Goal: Information Seeking & Learning: Learn about a topic

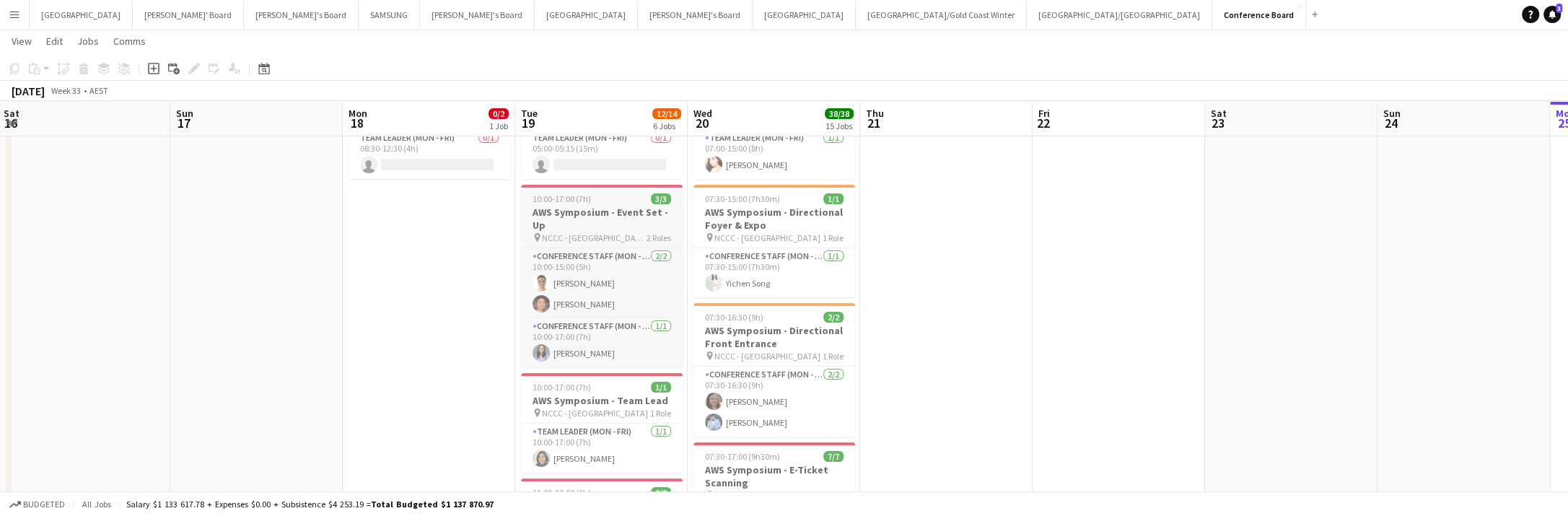
scroll to position [151, 0]
click at [595, 204] on h3 "AWS Symposium - Event Set - Up" at bounding box center [602, 218] width 162 height 26
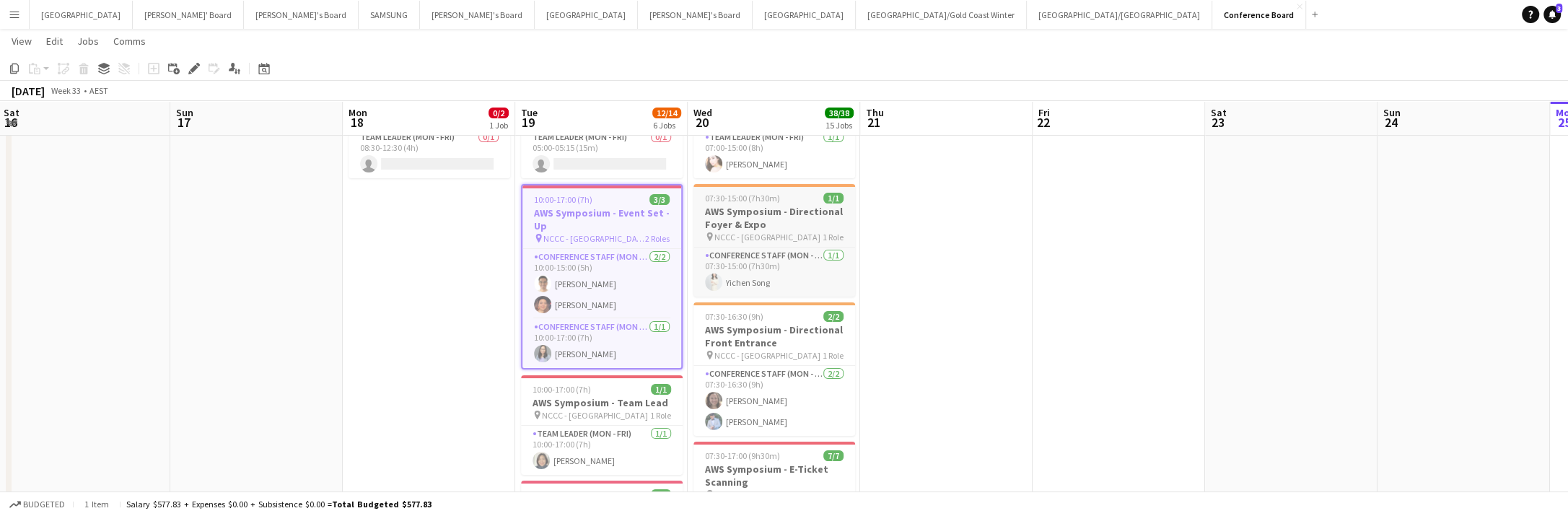
click at [781, 218] on h3 "AWS Symposium - Directional Foyer & Expo" at bounding box center [775, 218] width 162 height 26
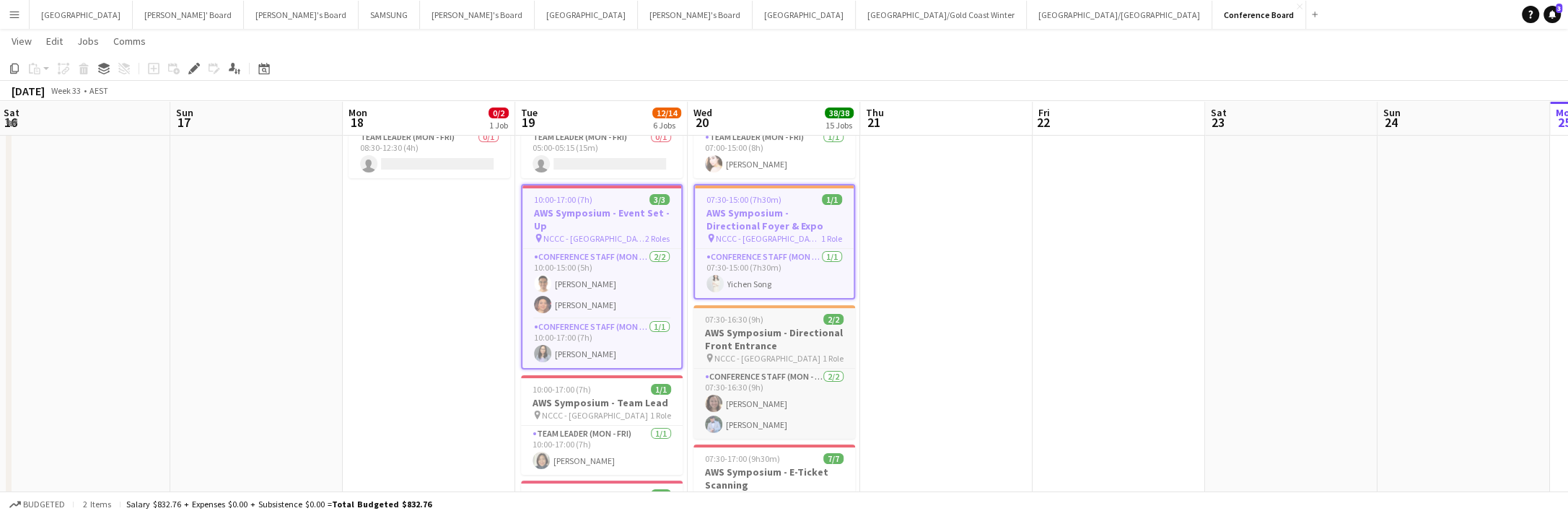
click at [766, 352] on span "NCCC - [GEOGRAPHIC_DATA]" at bounding box center [767, 357] width 106 height 10
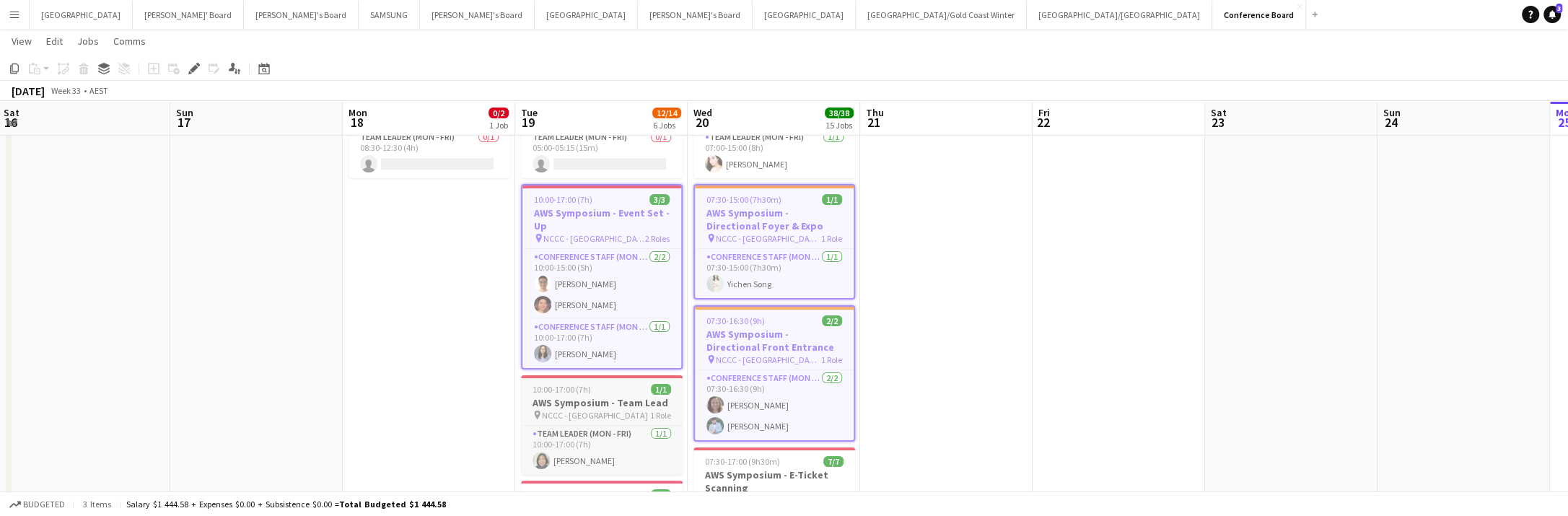
click at [636, 383] on div "10:00-17:00 (7h) 1/1" at bounding box center [602, 388] width 162 height 10
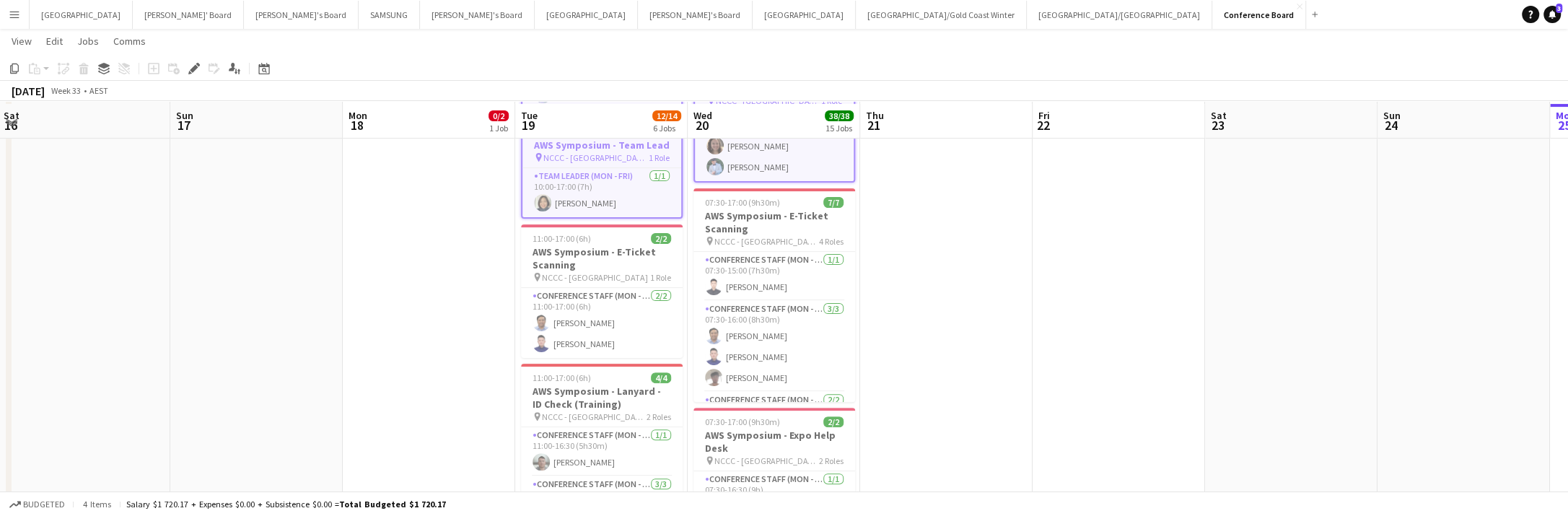
scroll to position [411, 0]
click at [614, 245] on h3 "AWS Symposium - E-Ticket Scanning" at bounding box center [602, 256] width 162 height 26
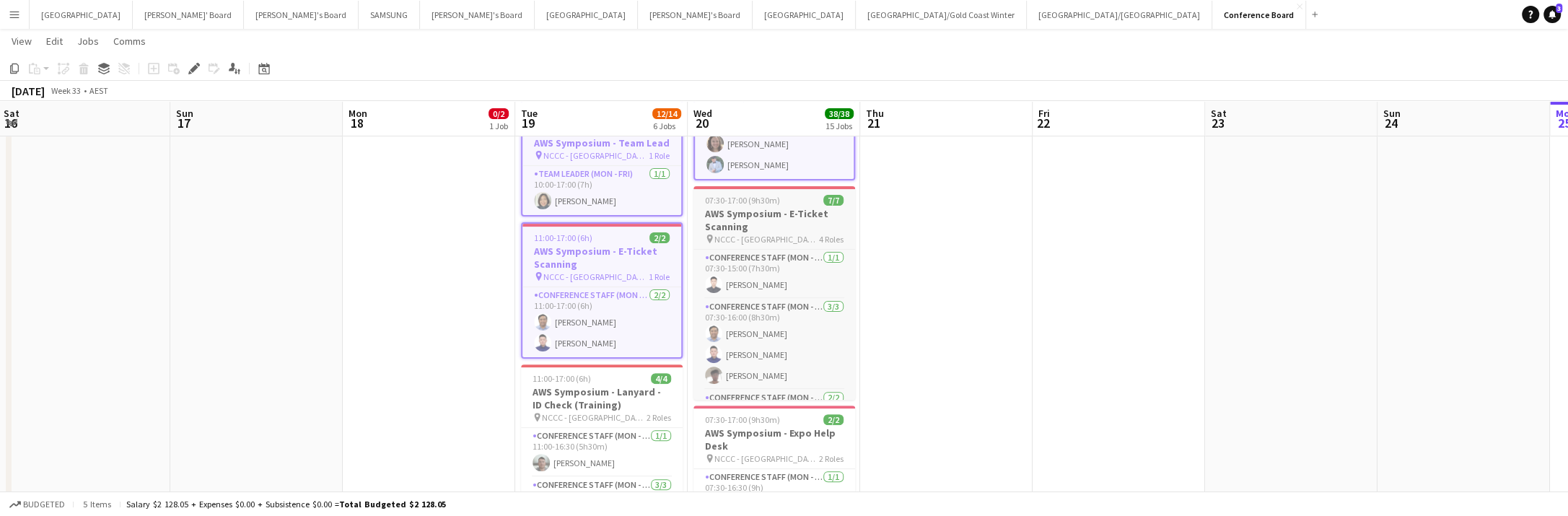
click at [781, 223] on h3 "AWS Symposium - E-Ticket Scanning" at bounding box center [775, 220] width 162 height 26
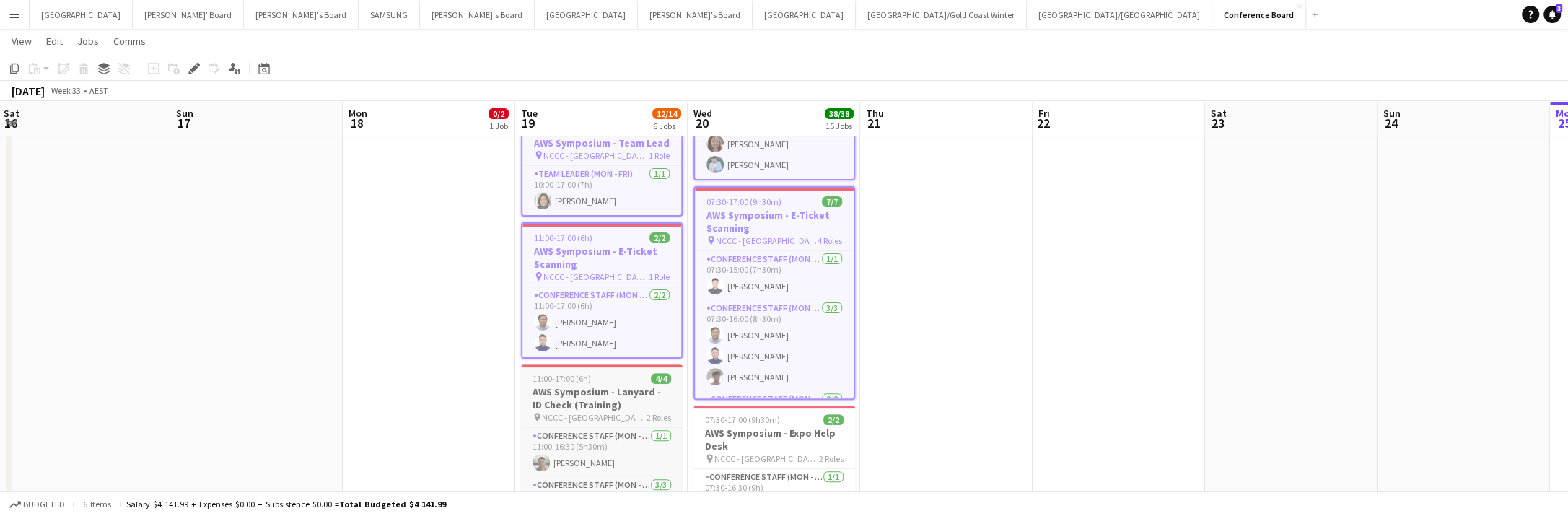
click at [614, 385] on h3 "AWS Symposium - Lanyard - ID Check (Training)" at bounding box center [602, 398] width 162 height 26
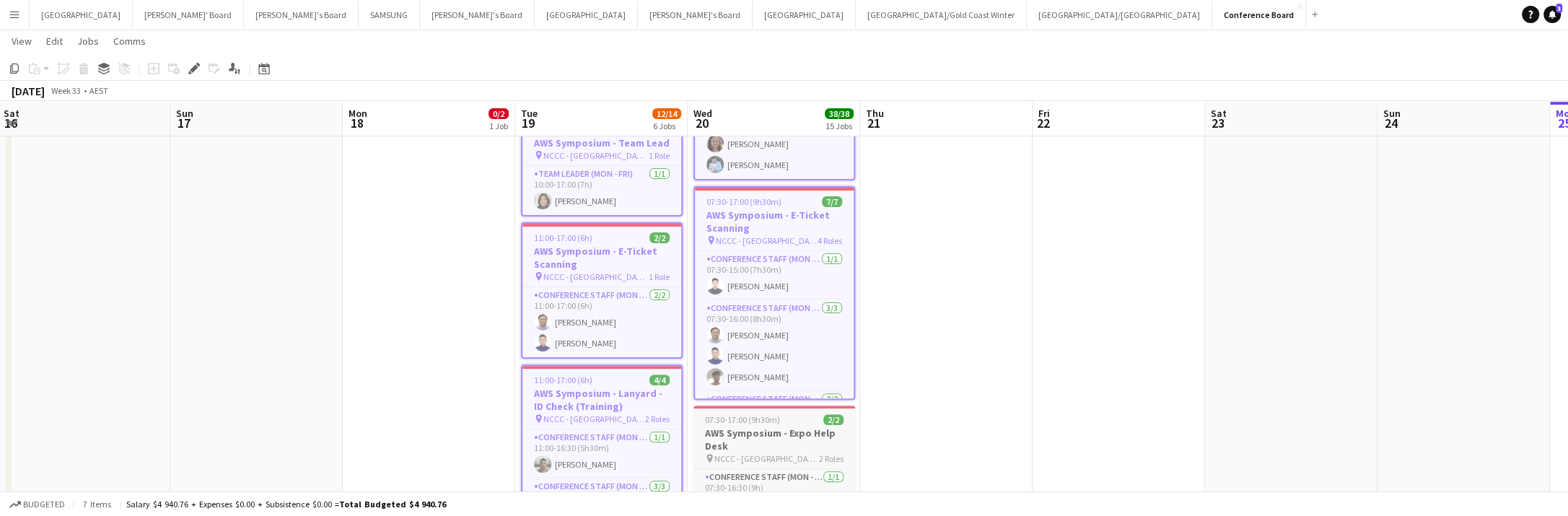
click at [730, 445] on h3 "AWS Symposium - Expo Help Desk" at bounding box center [775, 440] width 162 height 26
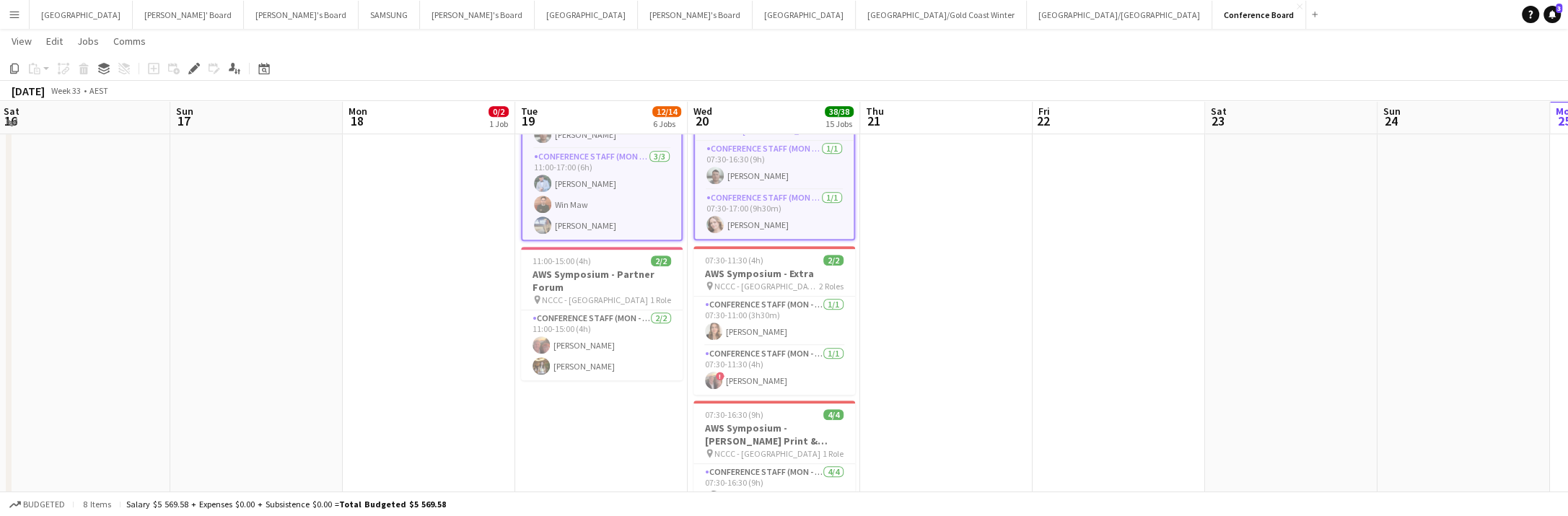
scroll to position [743, 0]
click at [598, 266] on h3 "AWS Symposium - Partner Forum" at bounding box center [602, 280] width 162 height 26
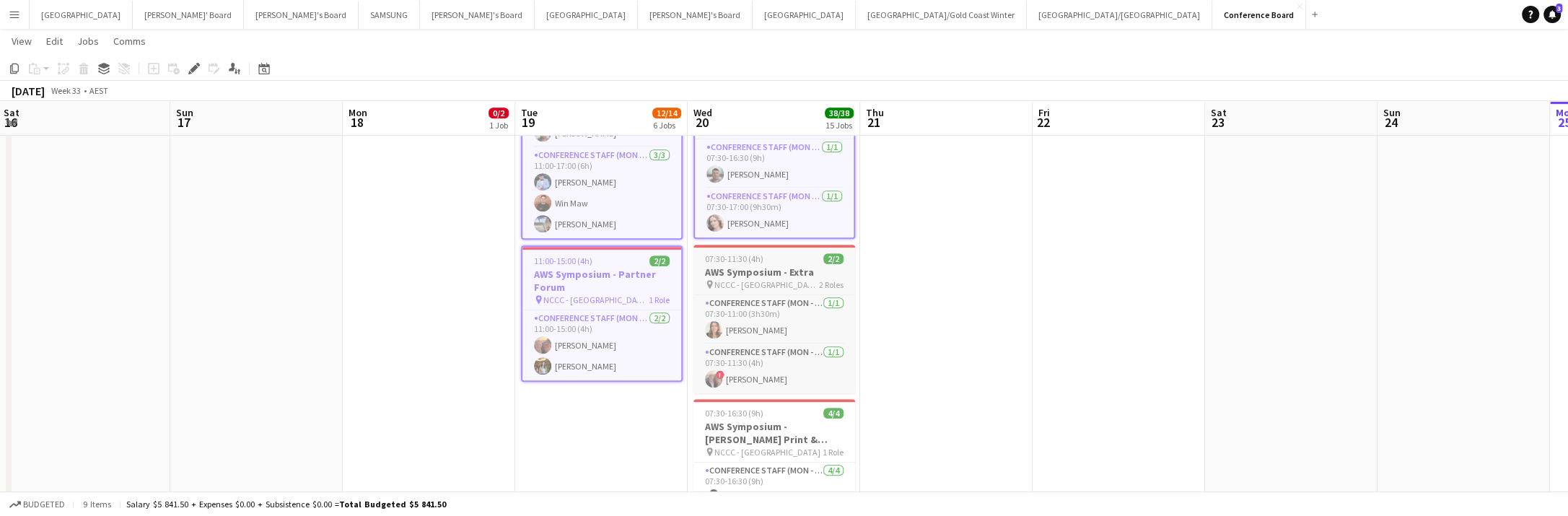
click at [732, 279] on span "NCCC - [GEOGRAPHIC_DATA]" at bounding box center [766, 283] width 105 height 10
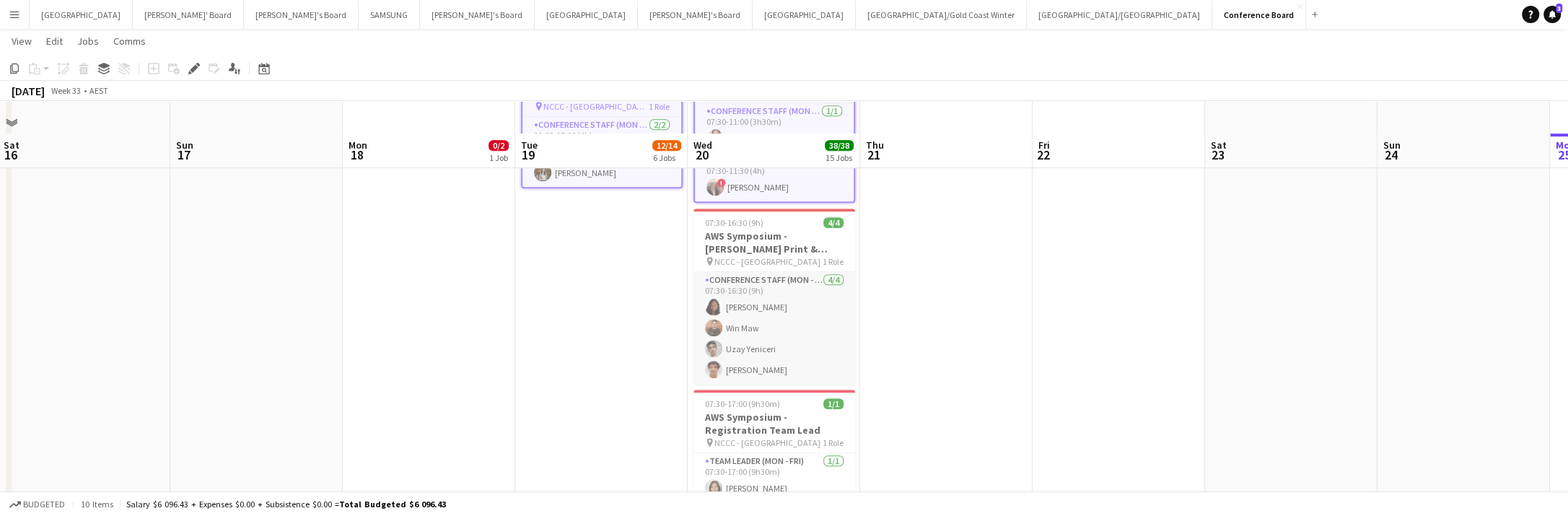
scroll to position [973, 0]
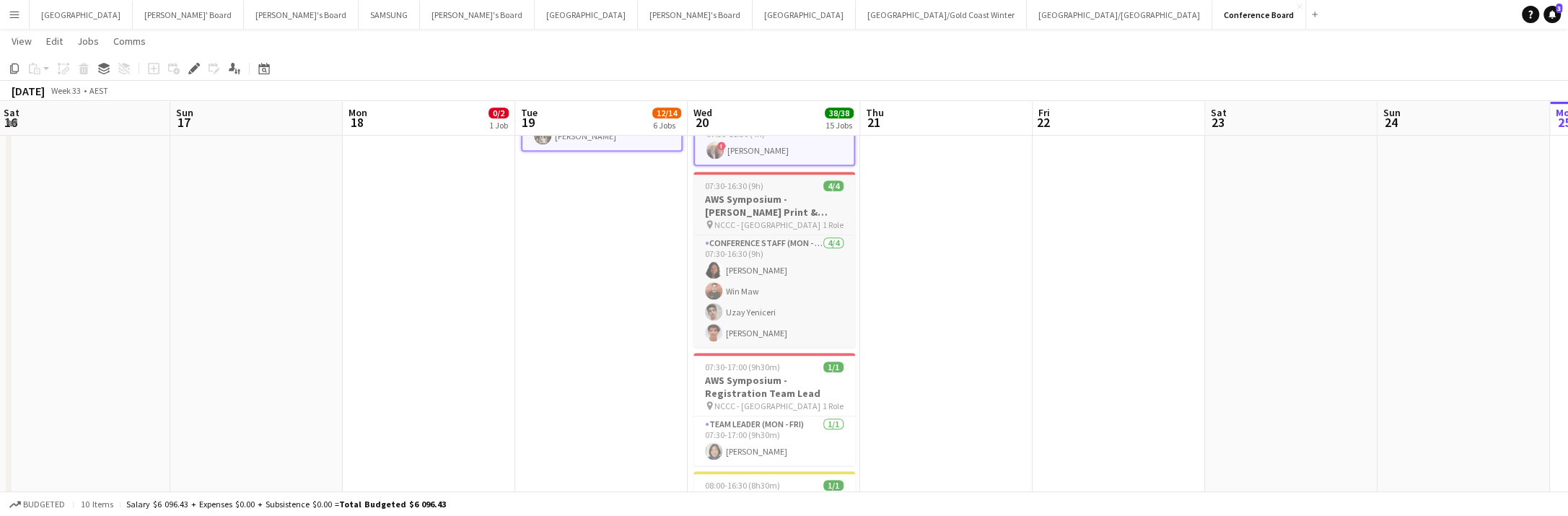
click at [763, 202] on h3 "AWS Symposium - [PERSON_NAME] Print & [GEOGRAPHIC_DATA]" at bounding box center [775, 205] width 162 height 26
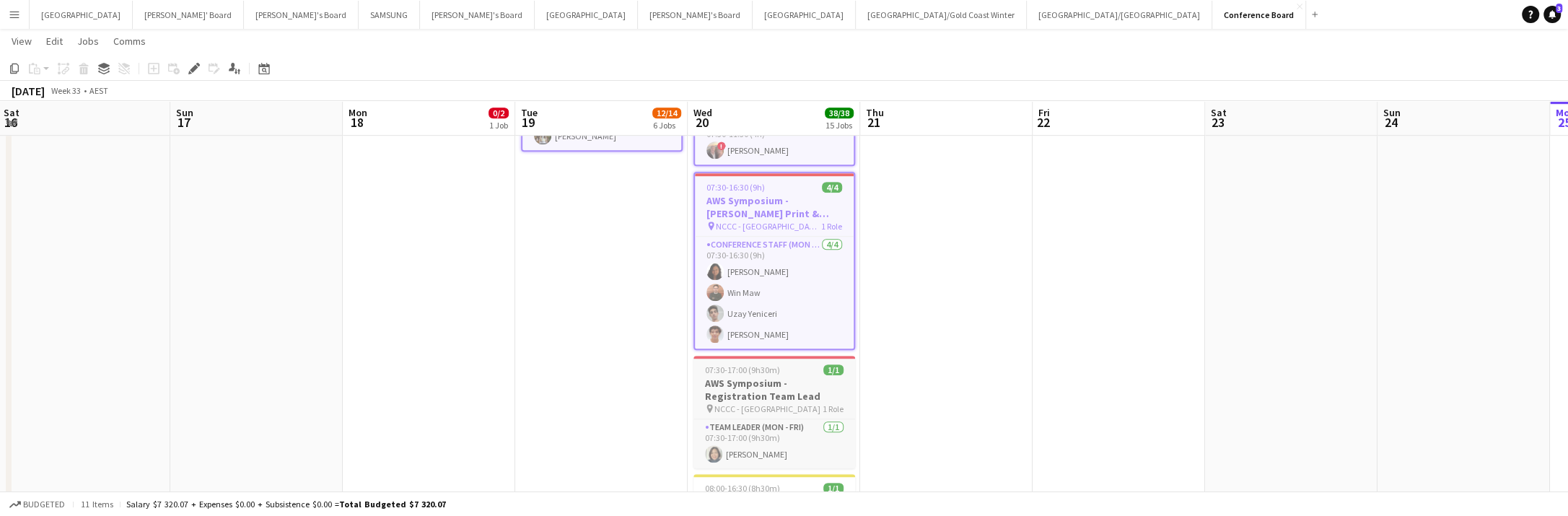
click at [760, 368] on span "07:30-17:00 (9h30m)" at bounding box center [743, 369] width 75 height 10
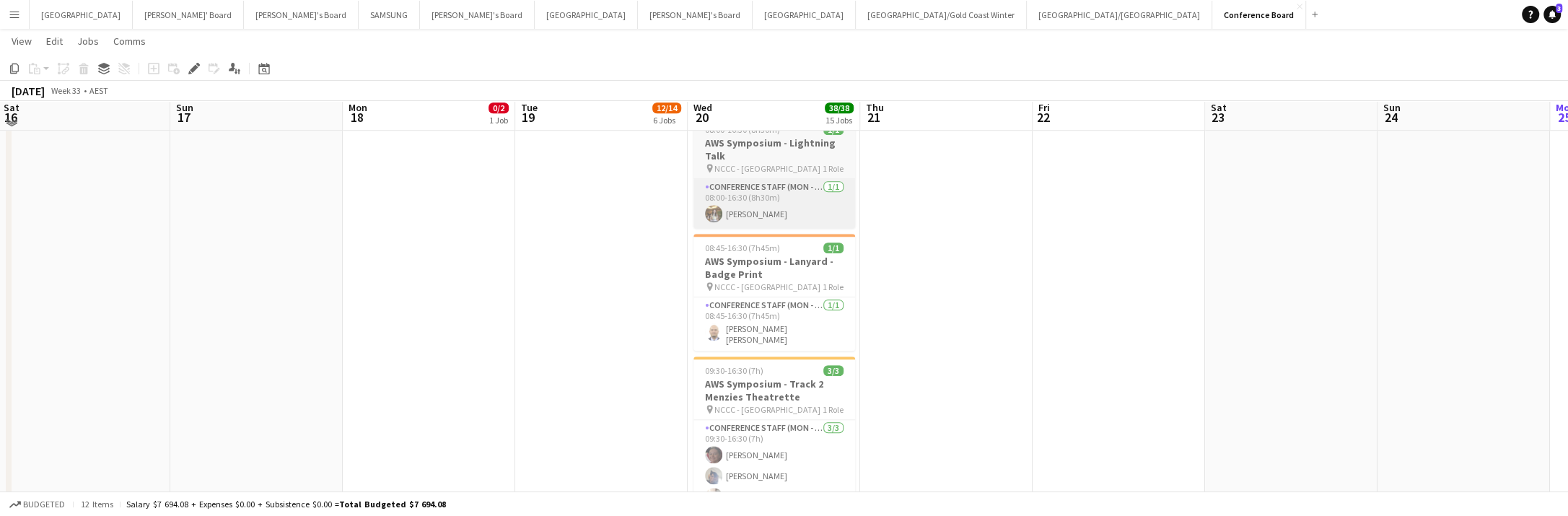
scroll to position [1335, 0]
click at [774, 150] on h3 "AWS Symposium - Lightning Talk" at bounding box center [775, 148] width 162 height 26
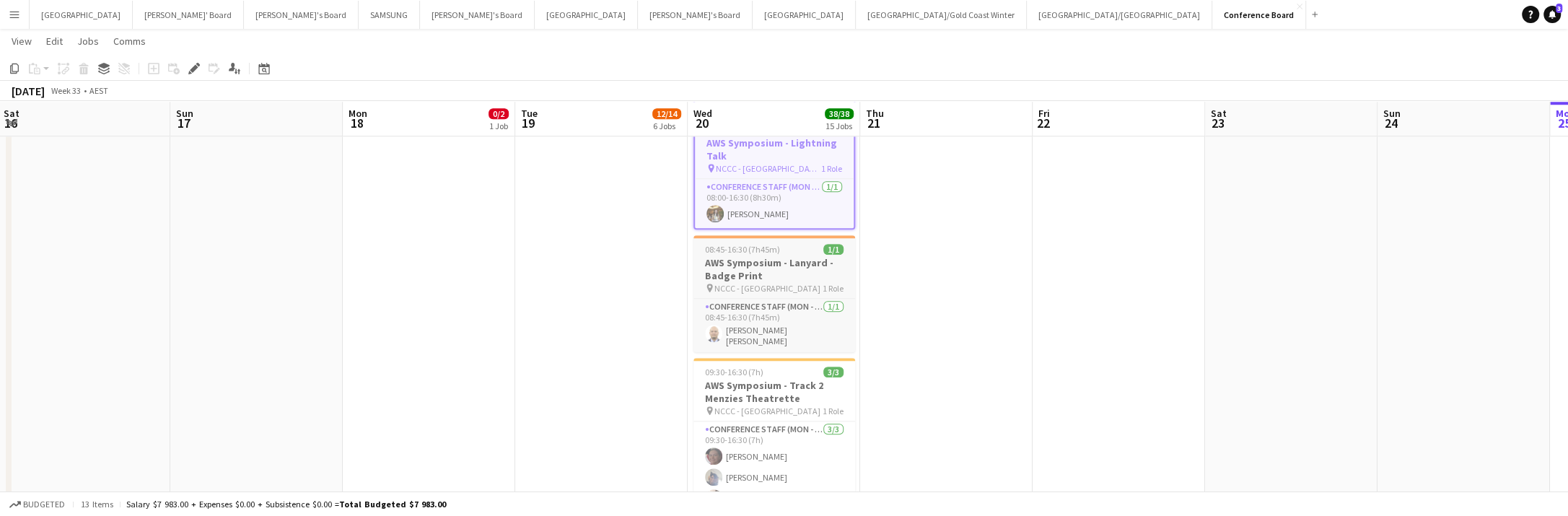
click at [763, 276] on h3 "AWS Symposium - Lanyard - Badge Print" at bounding box center [775, 269] width 162 height 26
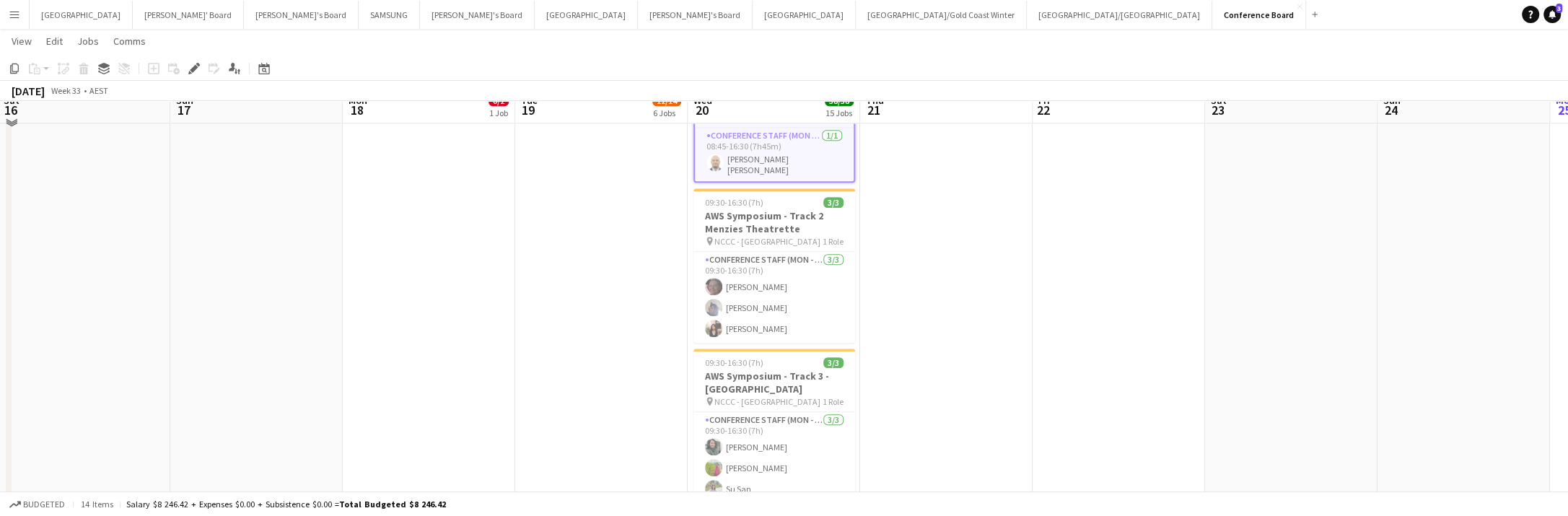
scroll to position [1509, 0]
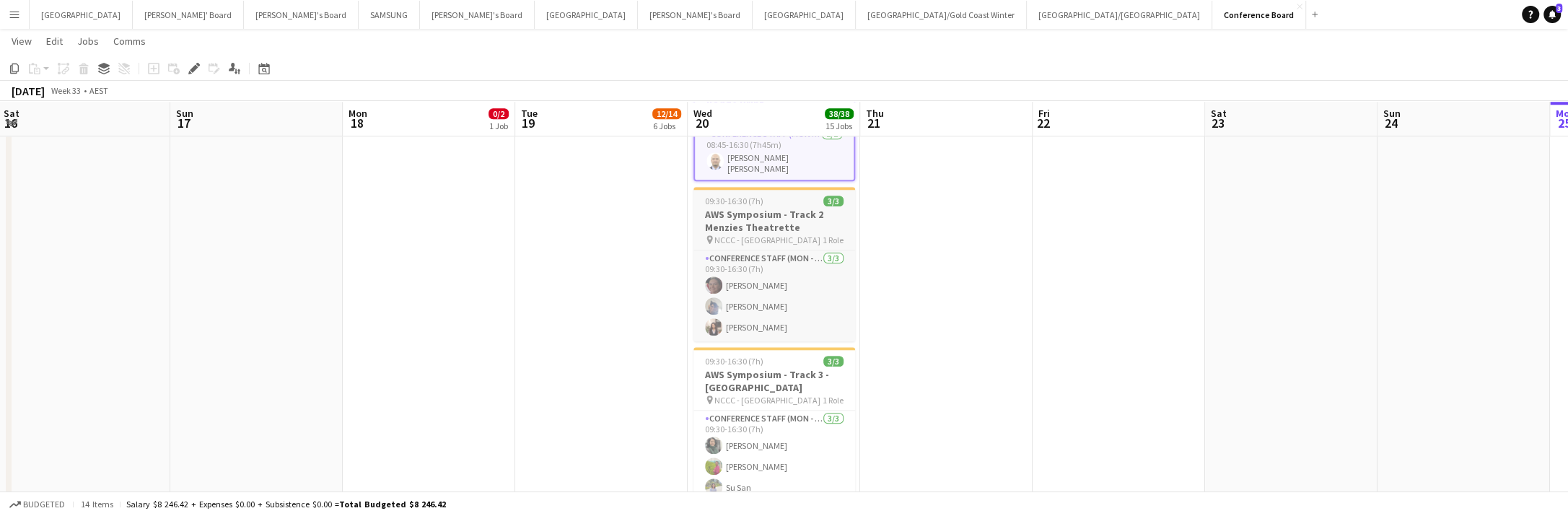
click at [753, 234] on span "NCCC - [GEOGRAPHIC_DATA]" at bounding box center [767, 239] width 106 height 10
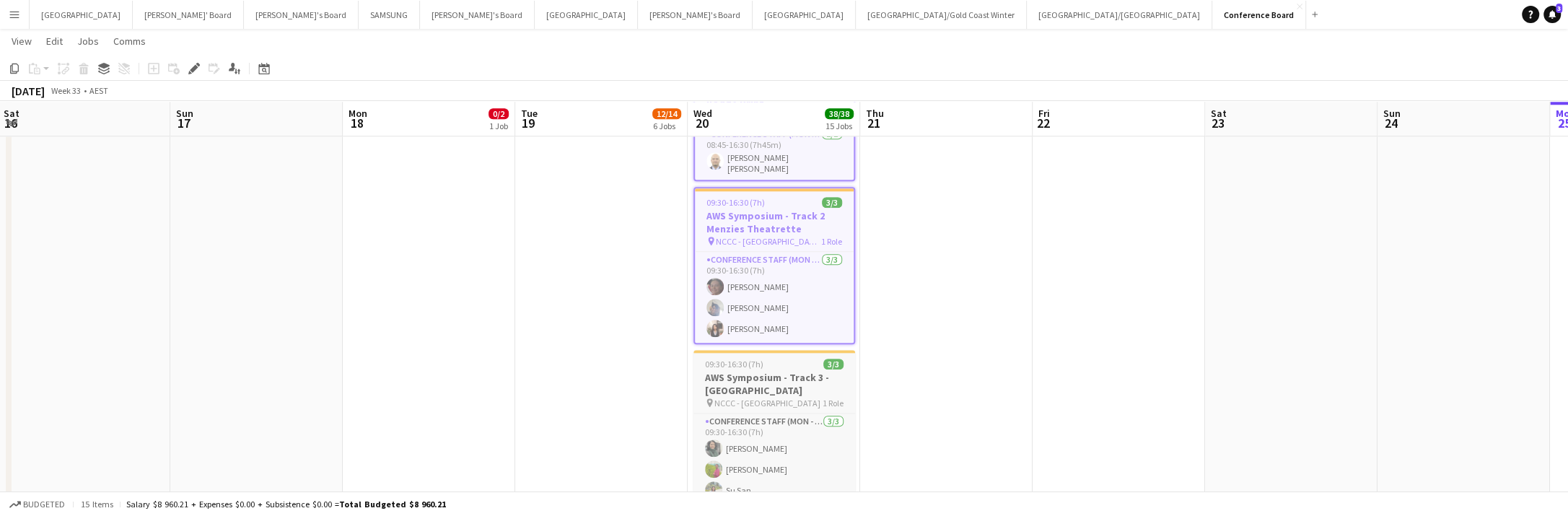
click at [808, 384] on h3 "AWS Symposium - Track 3 - [GEOGRAPHIC_DATA]" at bounding box center [775, 384] width 162 height 26
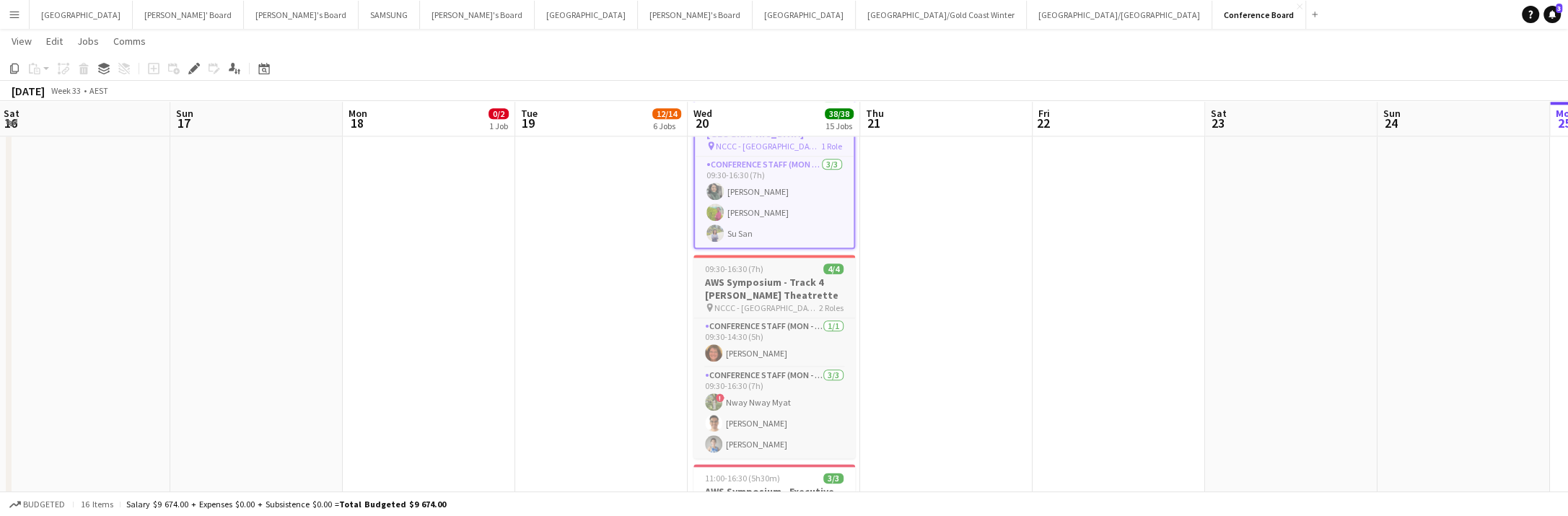
click at [753, 291] on h3 "AWS Symposium - Track 4 [PERSON_NAME] Theatrette" at bounding box center [775, 289] width 162 height 26
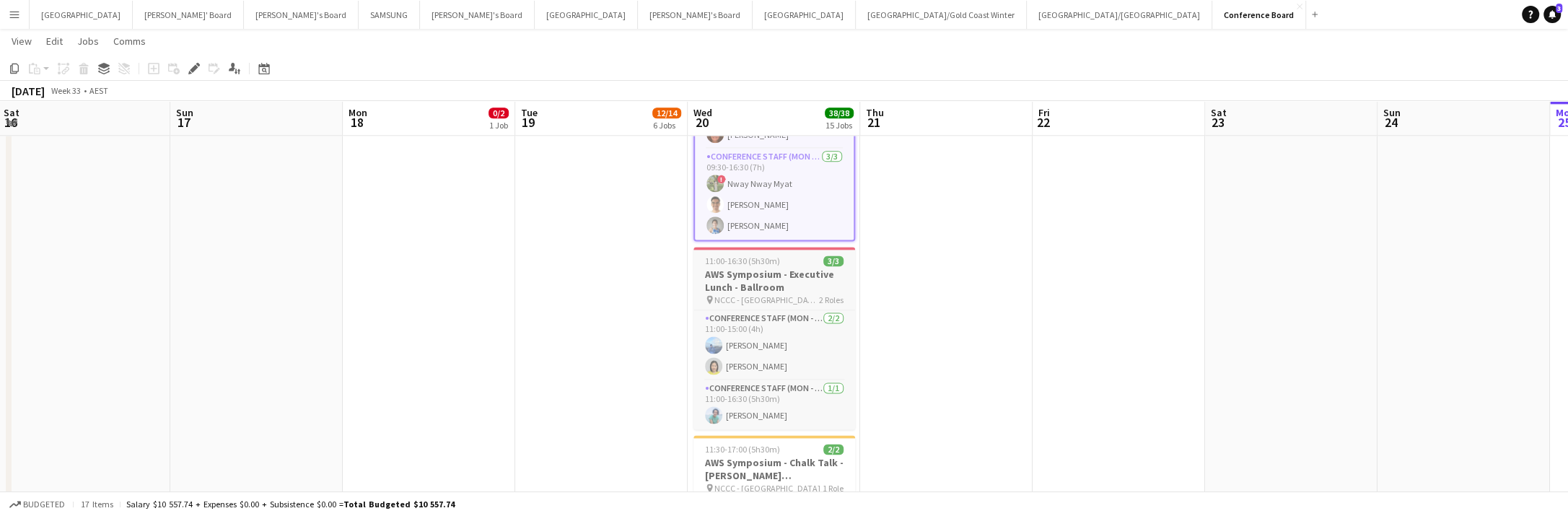
click at [748, 294] on span "NCCC - [GEOGRAPHIC_DATA]" at bounding box center [766, 298] width 105 height 10
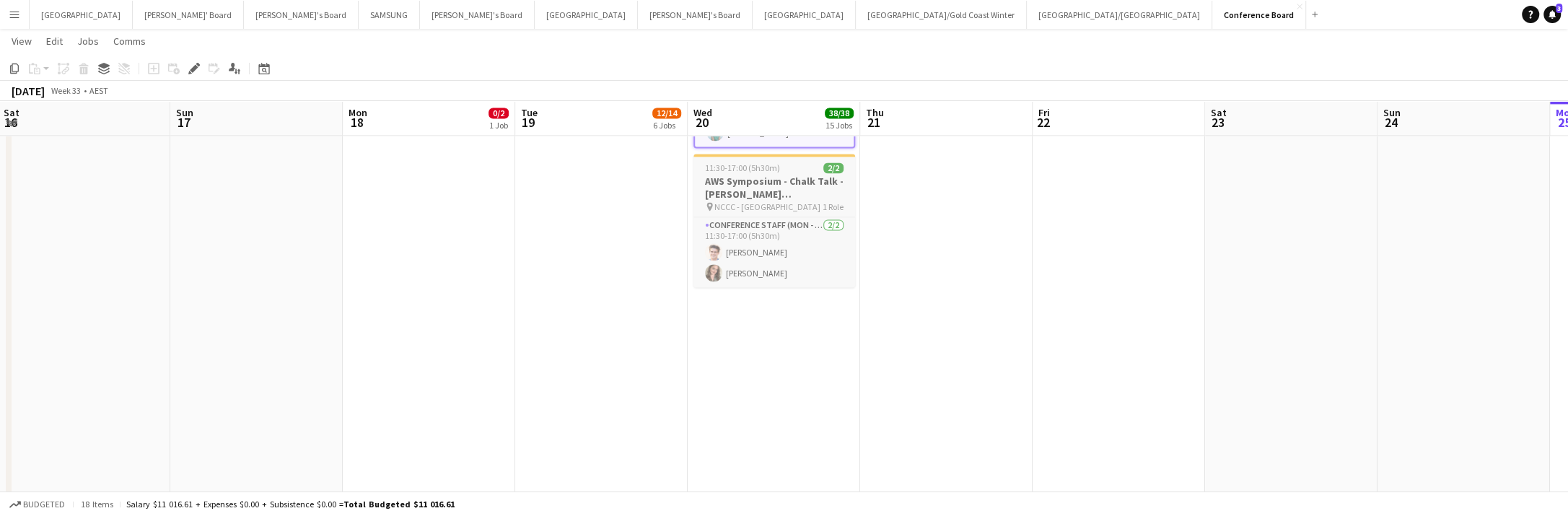
scroll to position [2270, 0]
click at [783, 178] on h3 "AWS Symposium - Chalk Talk - [PERSON_NAME][GEOGRAPHIC_DATA]" at bounding box center [775, 189] width 162 height 26
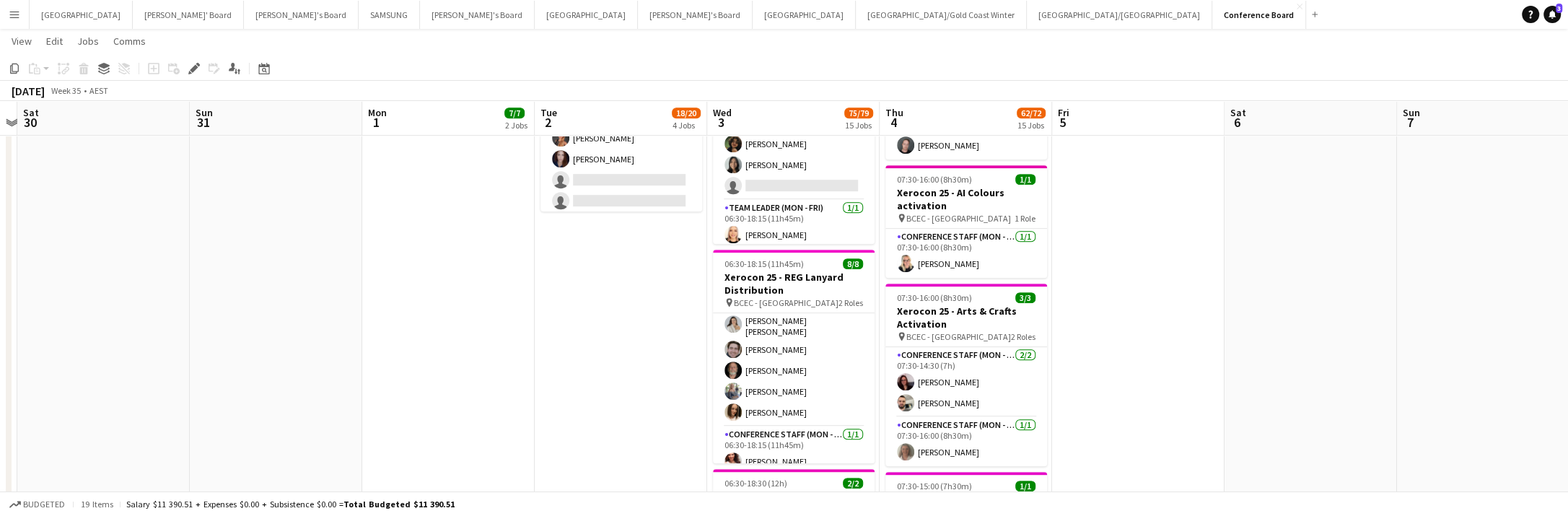
scroll to position [73, 0]
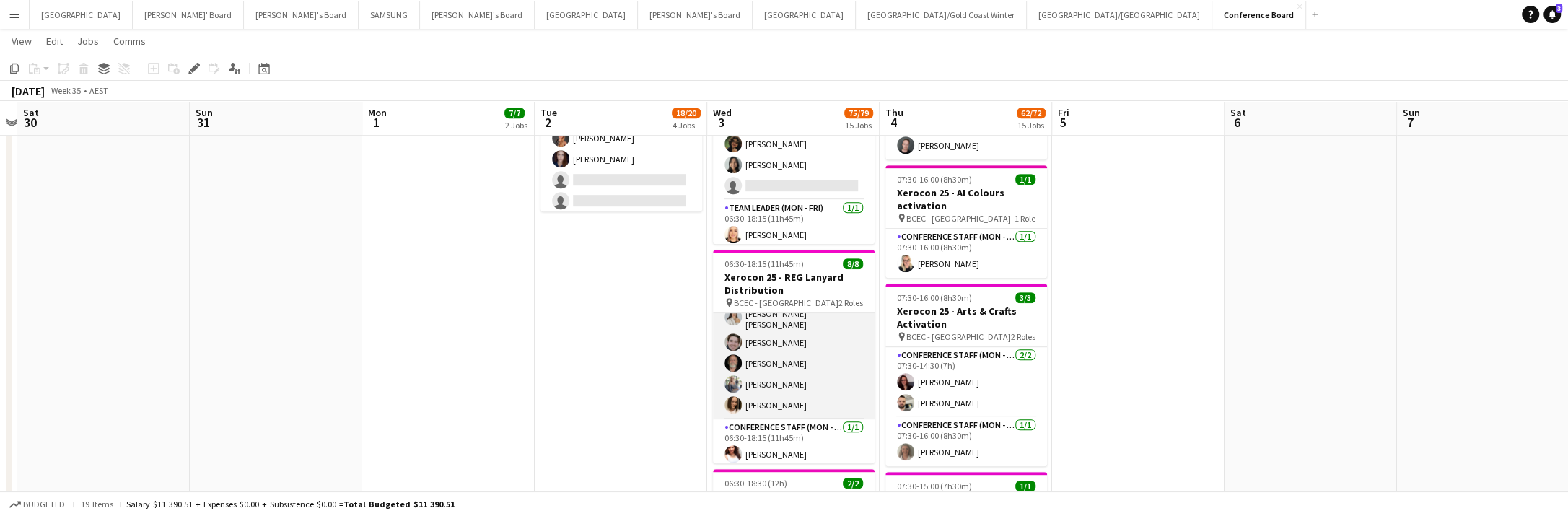
click at [729, 375] on app-user-avatar at bounding box center [733, 383] width 17 height 17
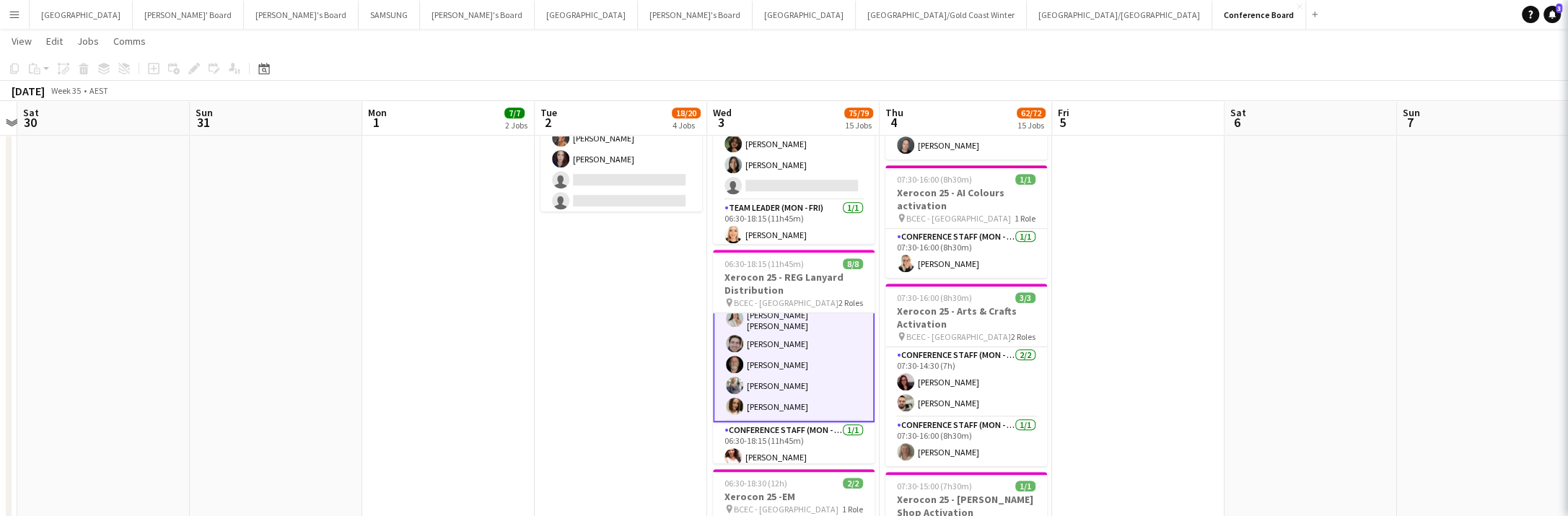
scroll to position [74, 0]
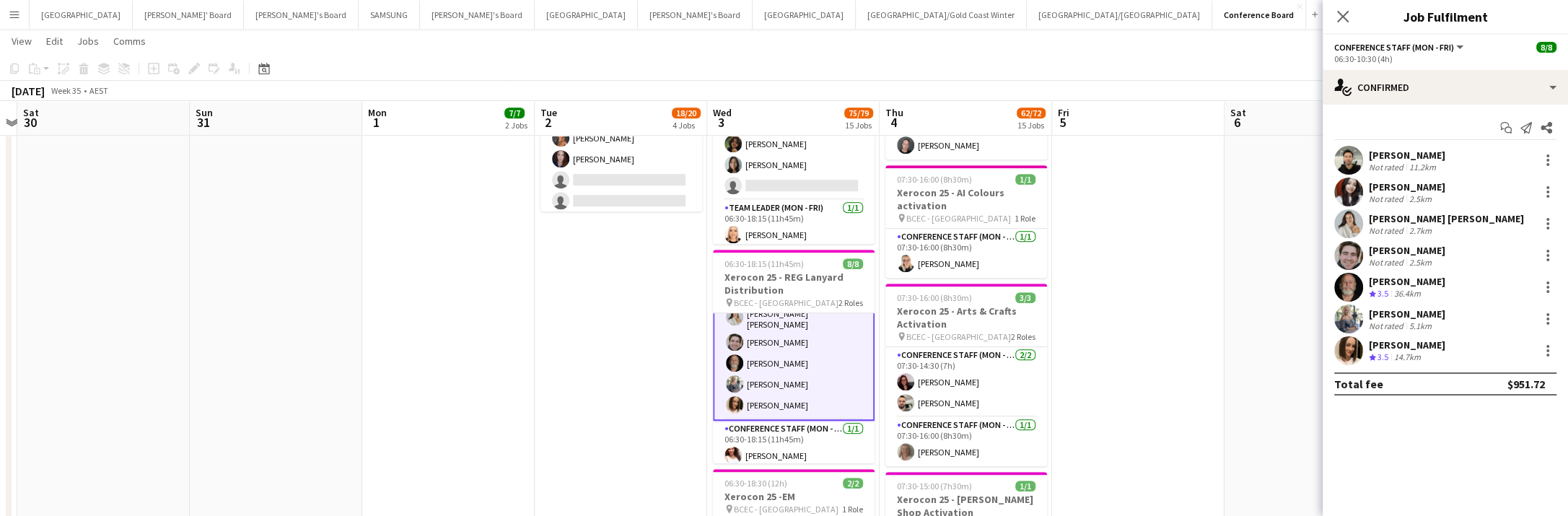
click at [1349, 321] on app-user-avatar at bounding box center [1348, 318] width 29 height 29
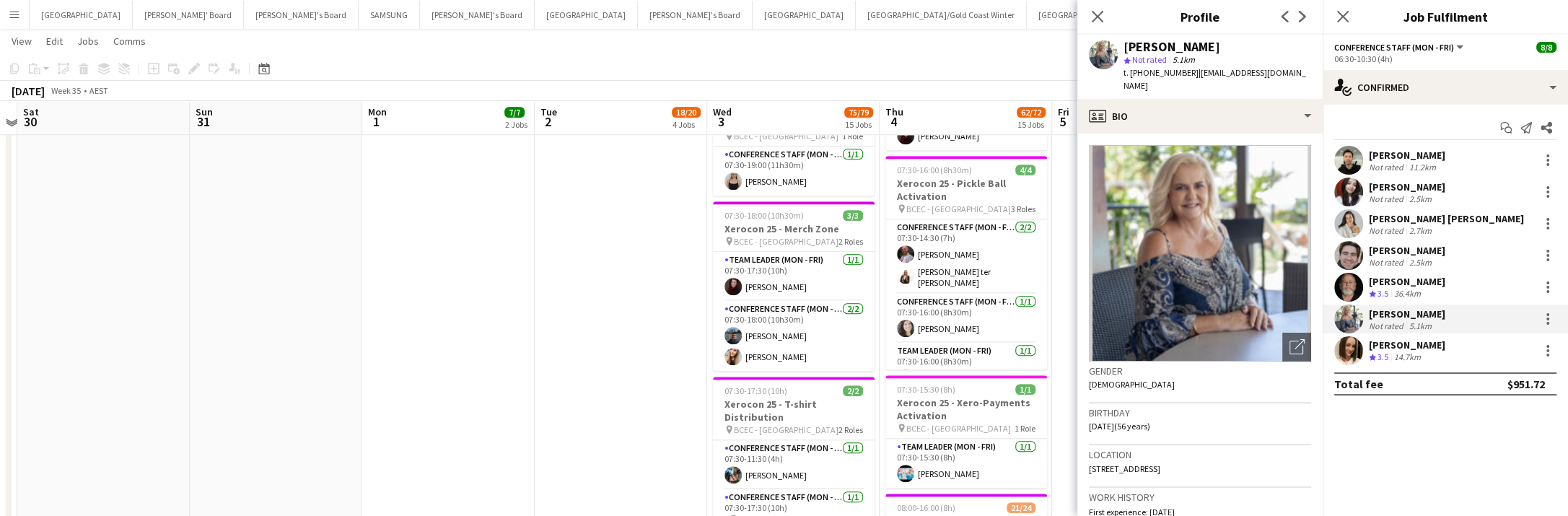
scroll to position [1523, 0]
click at [1095, 20] on icon "Close pop-in" at bounding box center [1097, 16] width 14 height 14
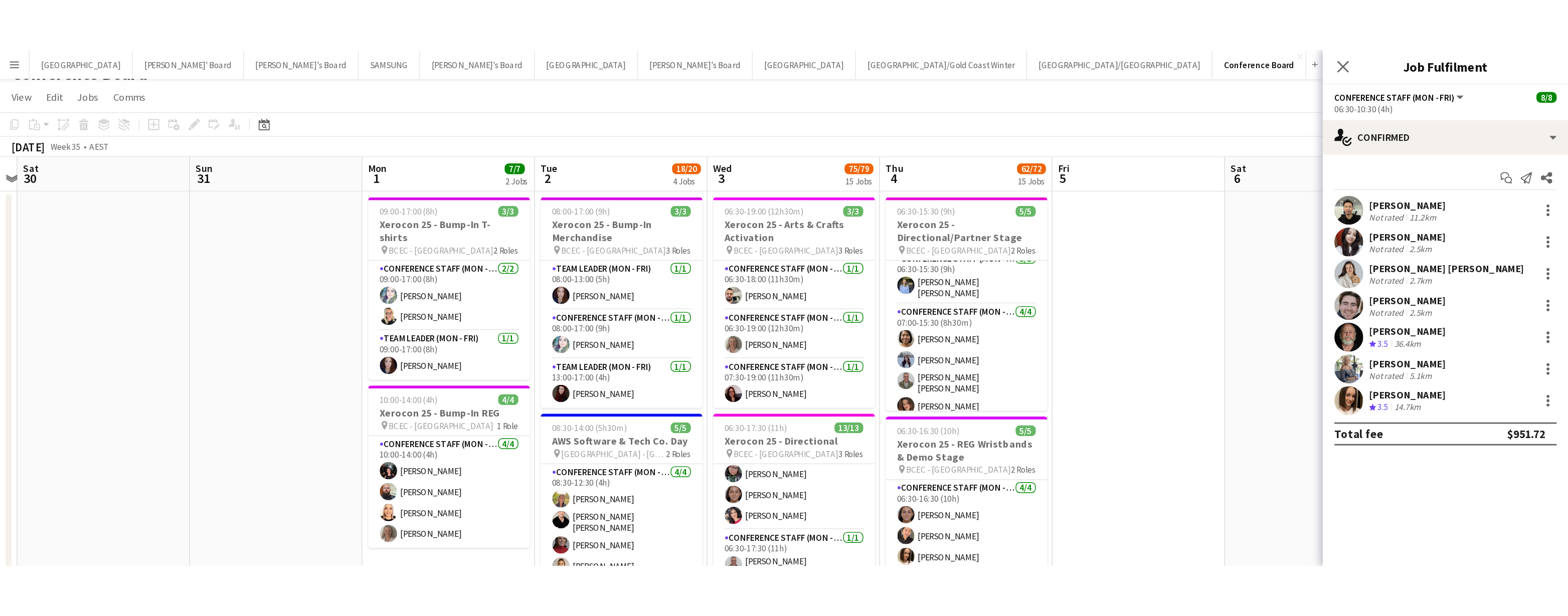
scroll to position [0, 0]
